Goal: Complete application form: Complete application form

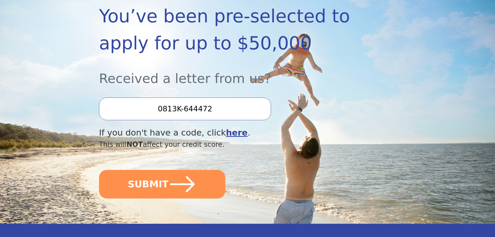
scroll to position [104, 0]
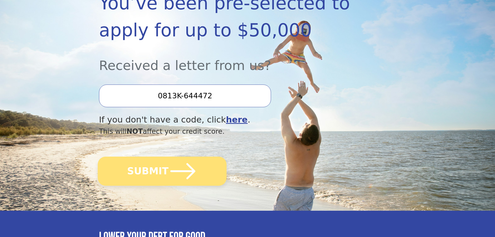
click at [179, 167] on icon "submit" at bounding box center [183, 171] width 29 height 29
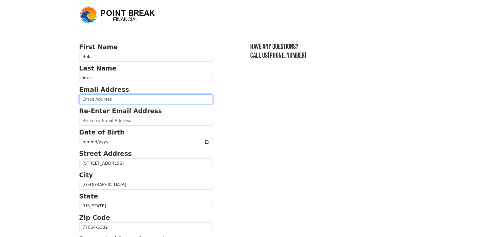
click at [117, 99] on input "email" at bounding box center [146, 99] width 134 height 10
type input "bekiratas@gmail.com"
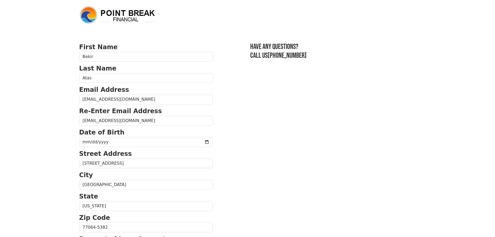
type input "(021) 479-7683"
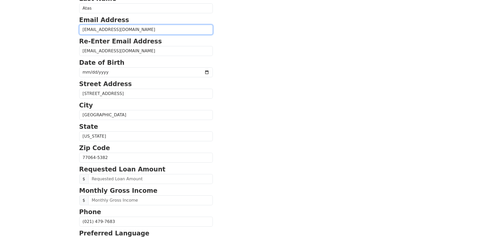
scroll to position [69, 0]
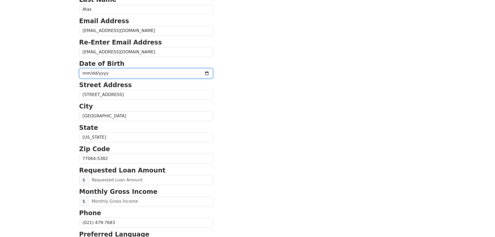
click at [140, 74] on input "date" at bounding box center [146, 73] width 134 height 10
type input "1977-11-05"
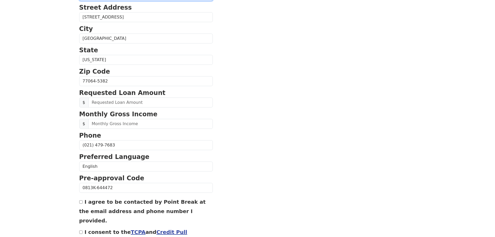
scroll to position [147, 0]
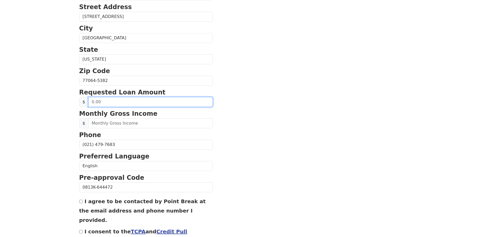
click at [143, 102] on input "text" at bounding box center [150, 102] width 125 height 10
type input "50,000.00"
click at [148, 129] on form "First Name Bekir Last Name Atas Email Address bekiratas@gmail.com Re-Enter Emai…" at bounding box center [146, 81] width 134 height 371
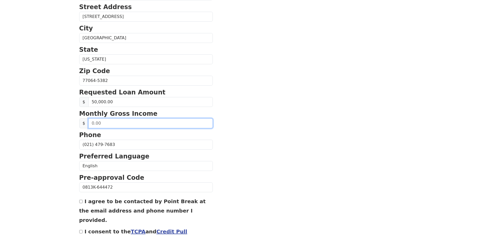
click at [127, 123] on input "text" at bounding box center [150, 123] width 125 height 10
type input "12,000.00"
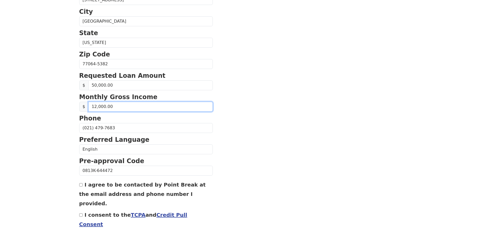
scroll to position [173, 0]
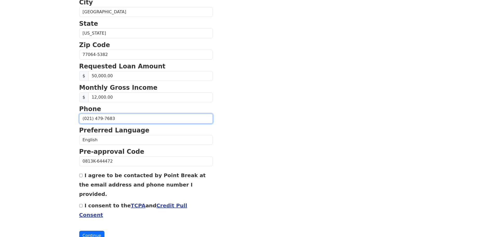
click at [117, 119] on input "(021) 479-7683" at bounding box center [146, 119] width 134 height 10
drag, startPoint x: 117, startPoint y: 119, endPoint x: 70, endPoint y: 119, distance: 47.6
type input "(214) 797-6838"
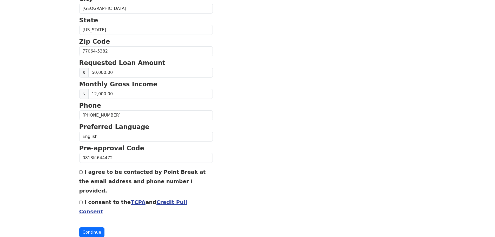
scroll to position [177, 0]
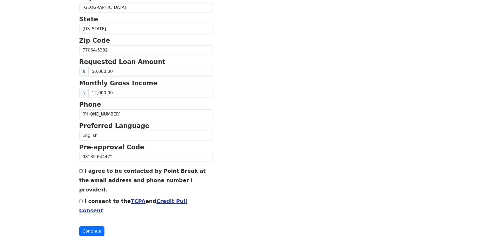
click at [81, 172] on input "I agree to be contacted by Point Break at the email address and phone number I …" at bounding box center [80, 170] width 3 height 3
checkbox input "true"
click at [81, 196] on div "I consent to the TCPA and Credit Pull Consent" at bounding box center [146, 205] width 134 height 19
click at [81, 199] on input "I consent to the TCPA and Credit Pull Consent" at bounding box center [80, 200] width 3 height 3
checkbox input "true"
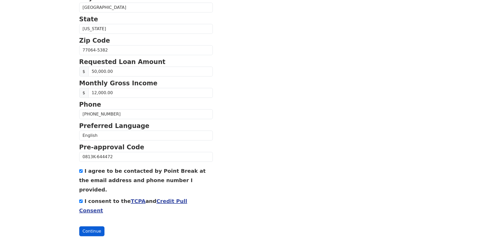
click at [93, 226] on button "Continue" at bounding box center [91, 231] width 25 height 10
